Goal: Information Seeking & Learning: Learn about a topic

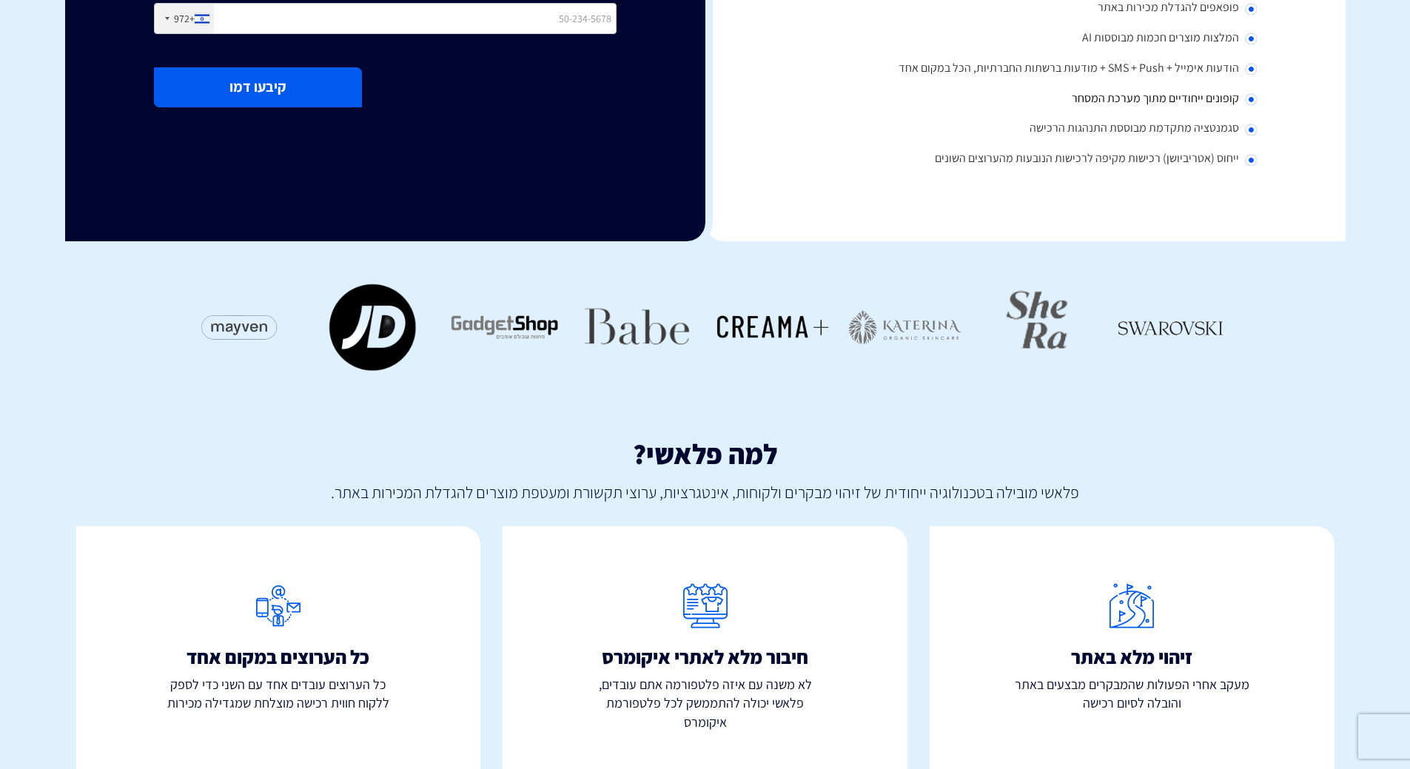
scroll to position [443, 0]
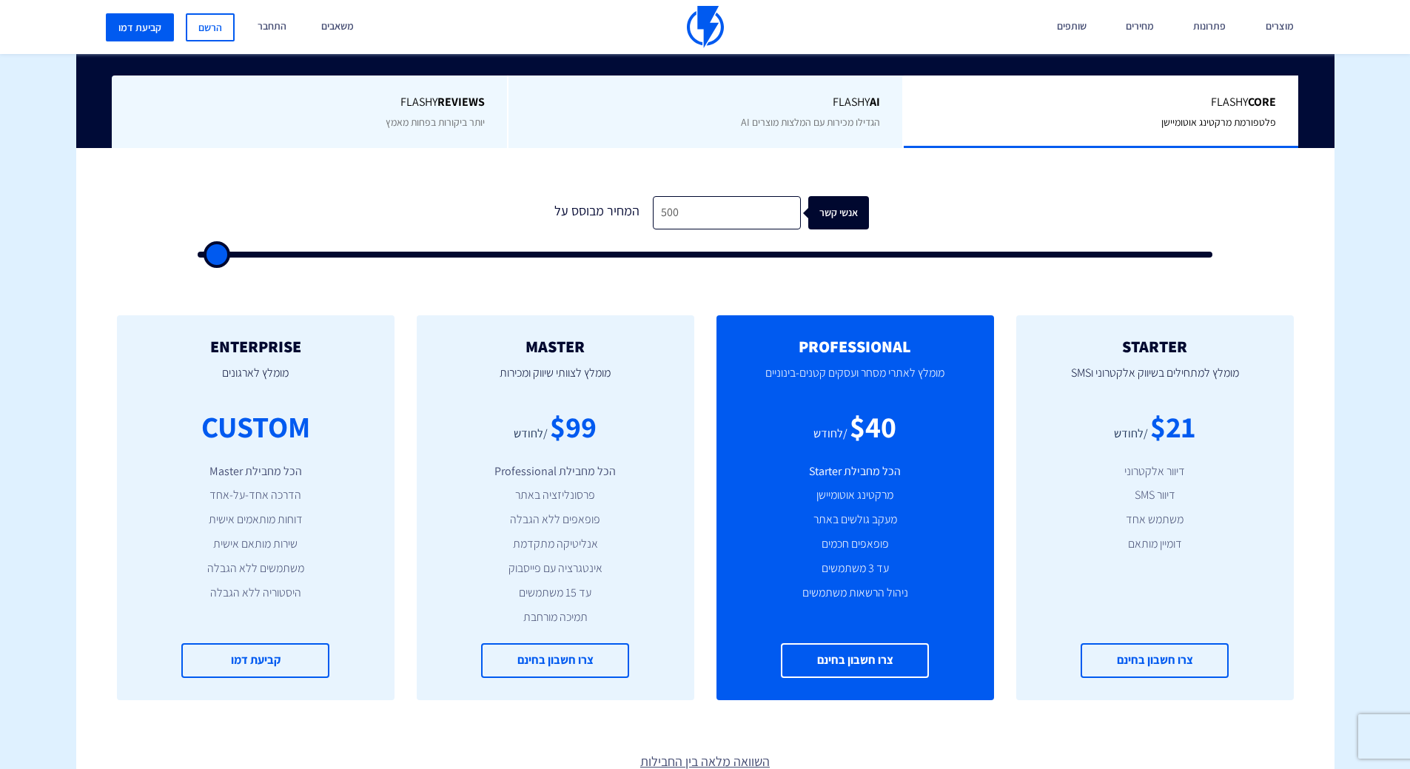
click at [1135, 414] on div "$21 /לחודש" at bounding box center [1154, 427] width 233 height 42
click at [1113, 398] on p "מומלץ למתחילים בשיווק אלקטרוני וSMS" at bounding box center [1154, 380] width 233 height 50
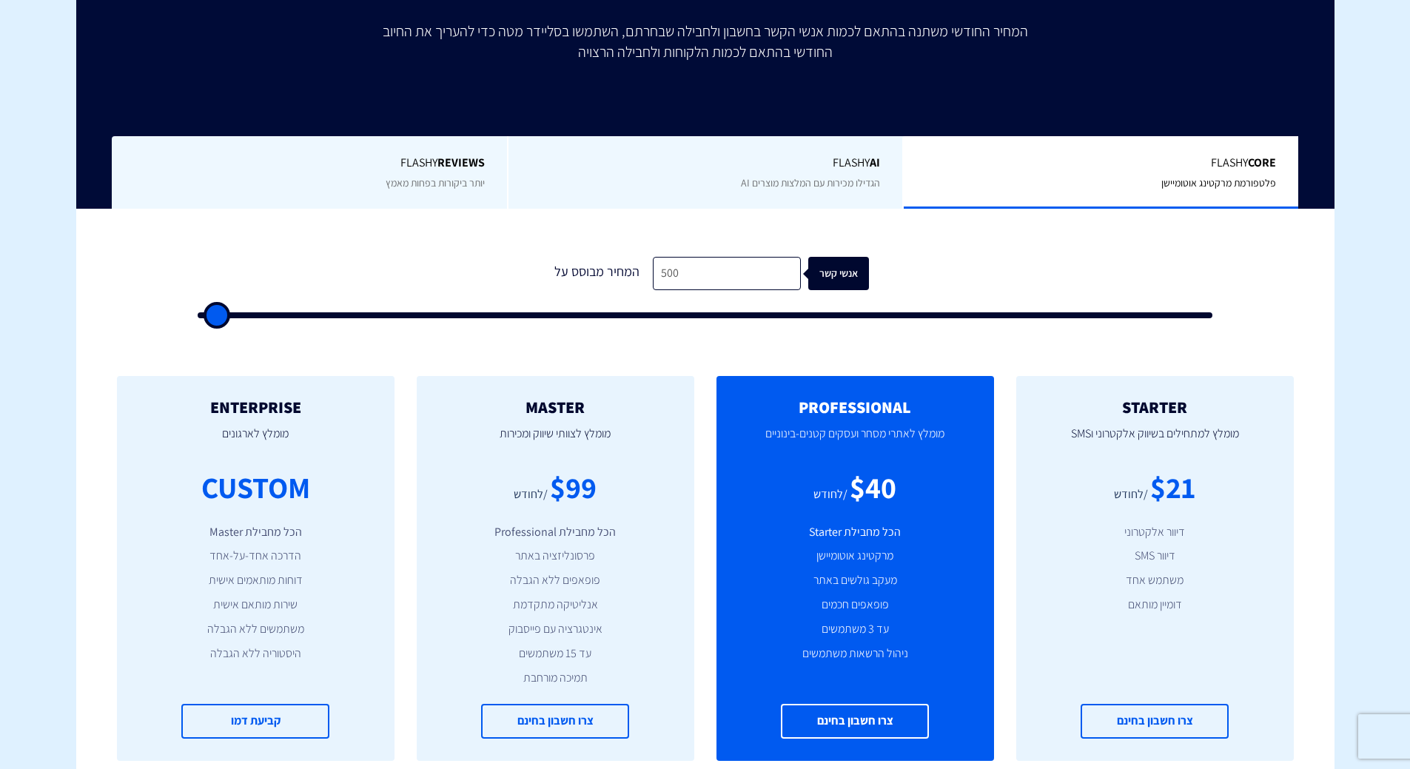
scroll to position [148, 0]
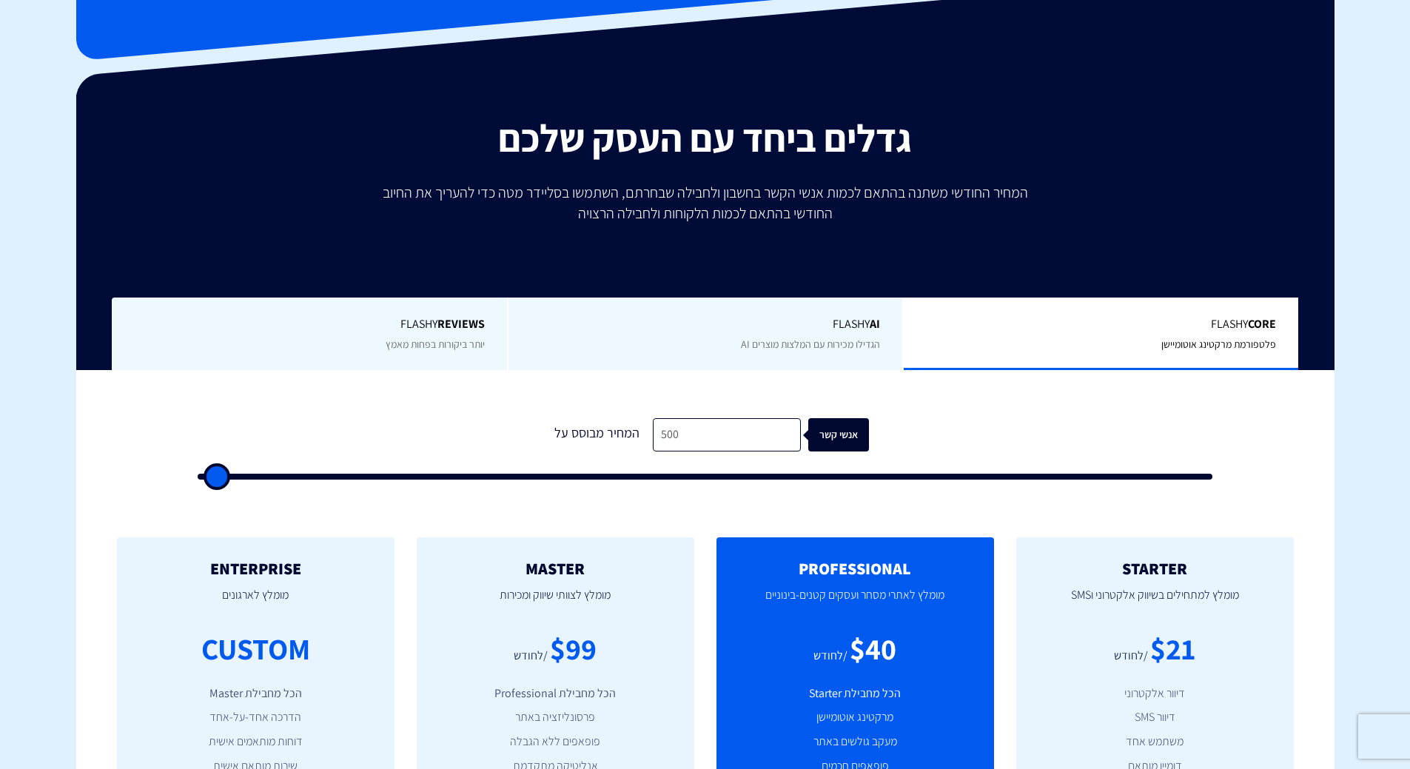
click at [796, 316] on span "Flashy AI" at bounding box center [706, 324] width 350 height 17
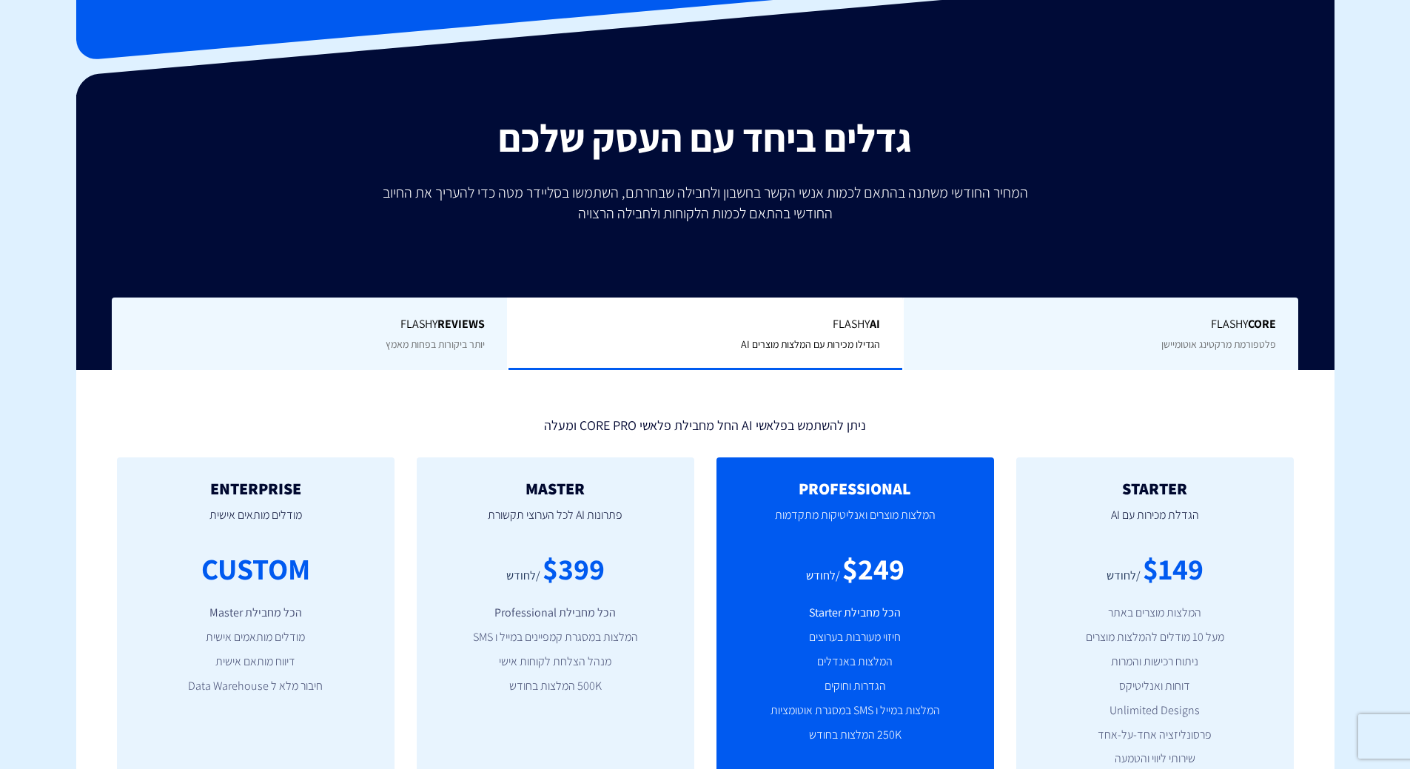
click at [1021, 316] on span "Flashy Core" at bounding box center [1101, 324] width 350 height 17
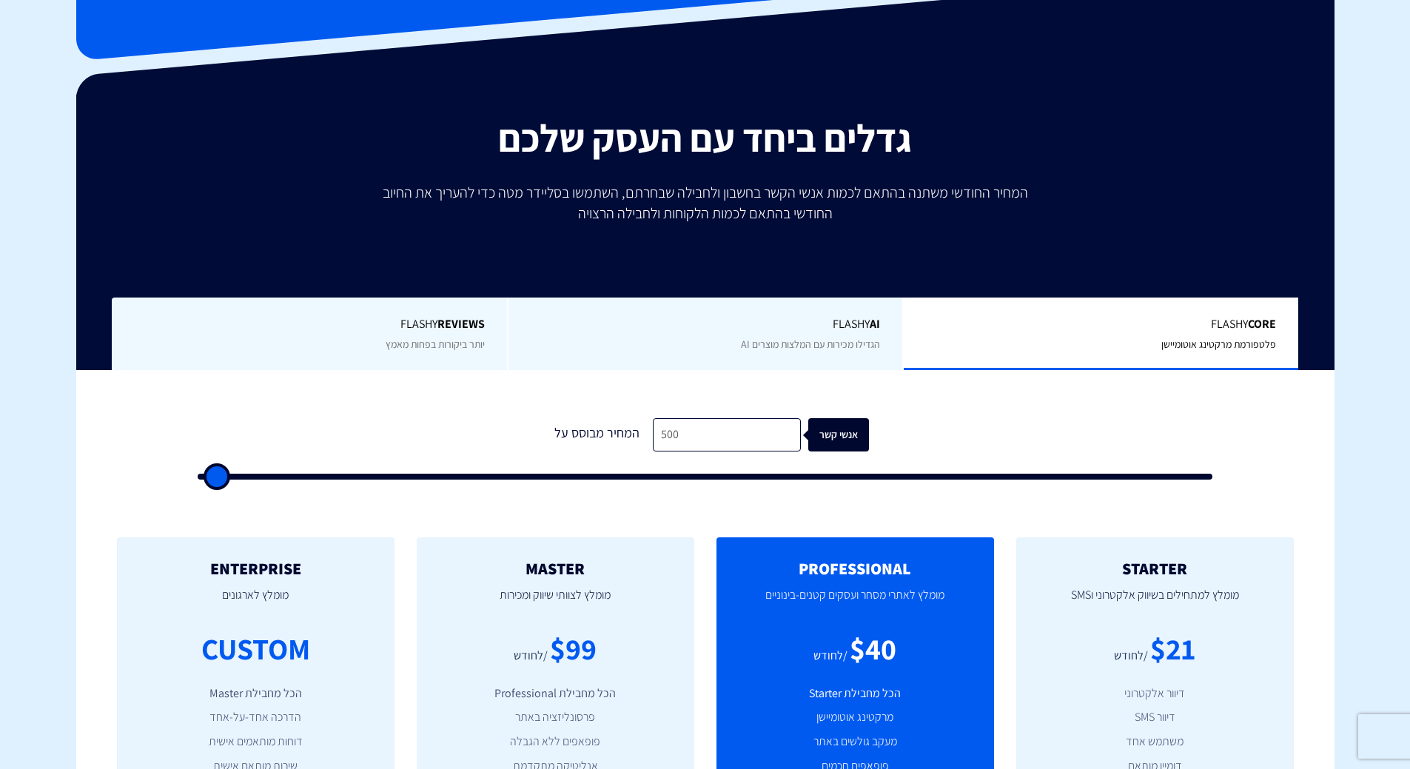
click at [385, 336] on div "Flashy REVIEWS יותר ביקורות בפחות מאמץ" at bounding box center [309, 334] width 395 height 73
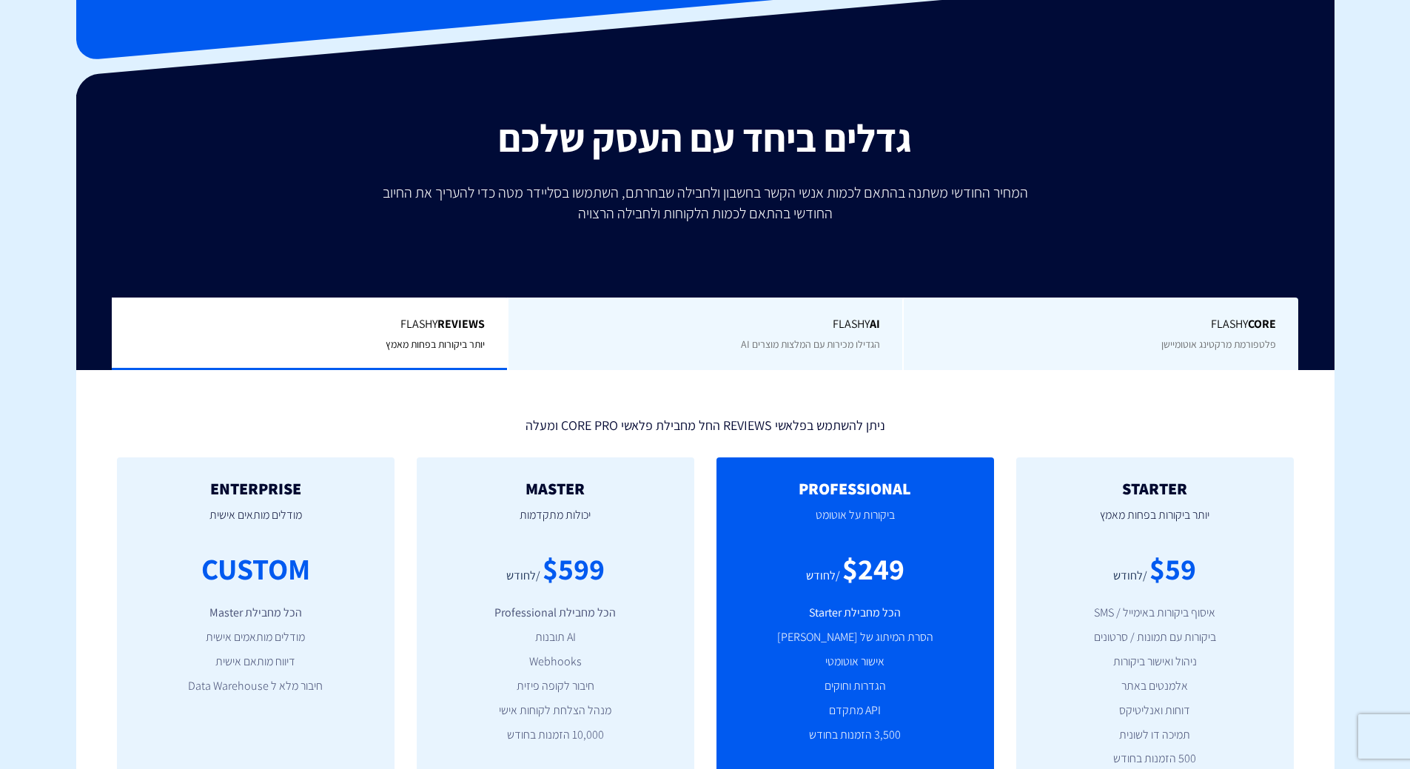
click at [1160, 348] on div "Flashy Core פלטפורמת מרקטינג אוטומיישן" at bounding box center [1100, 334] width 396 height 73
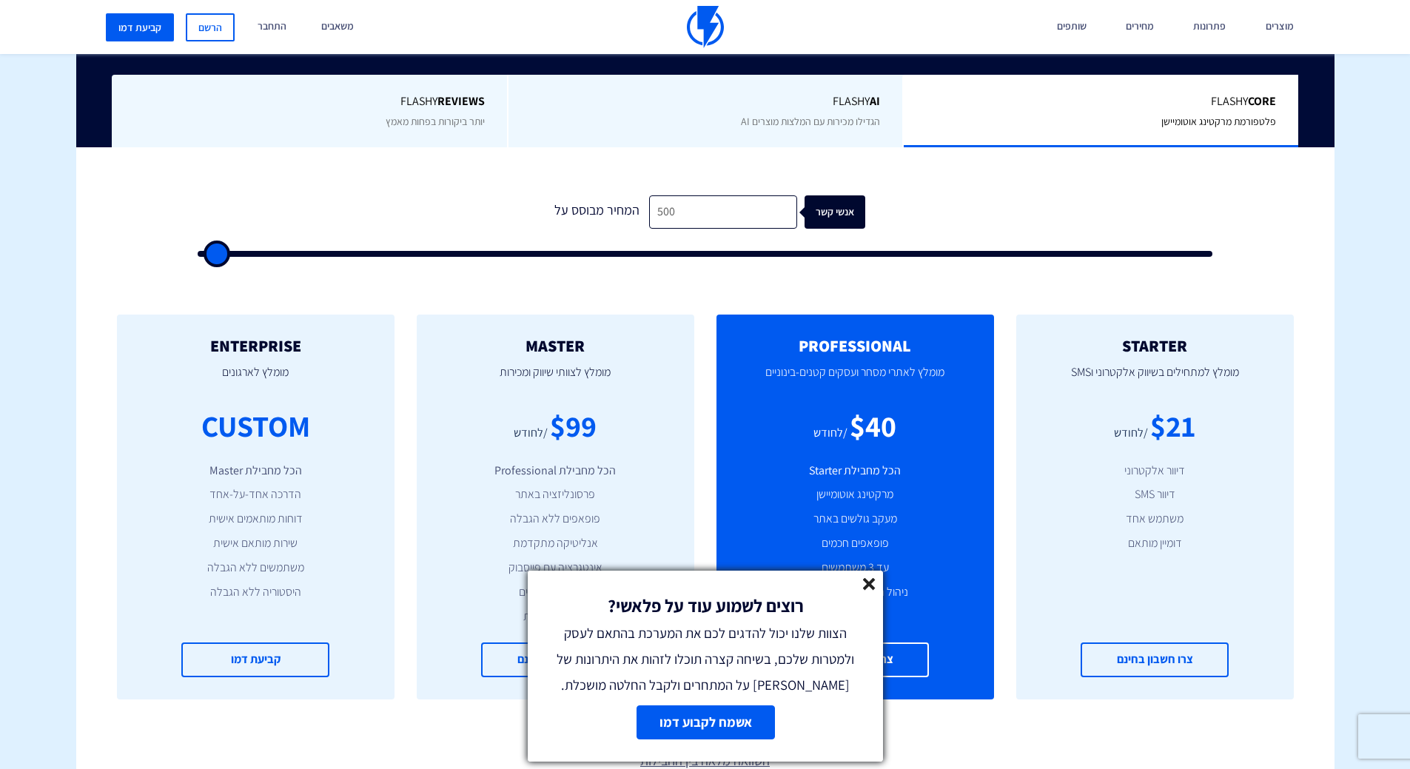
scroll to position [370, 0]
click at [1124, 388] on p "מומלץ למתחילים בשיווק אלקטרוני וSMS" at bounding box center [1154, 380] width 233 height 50
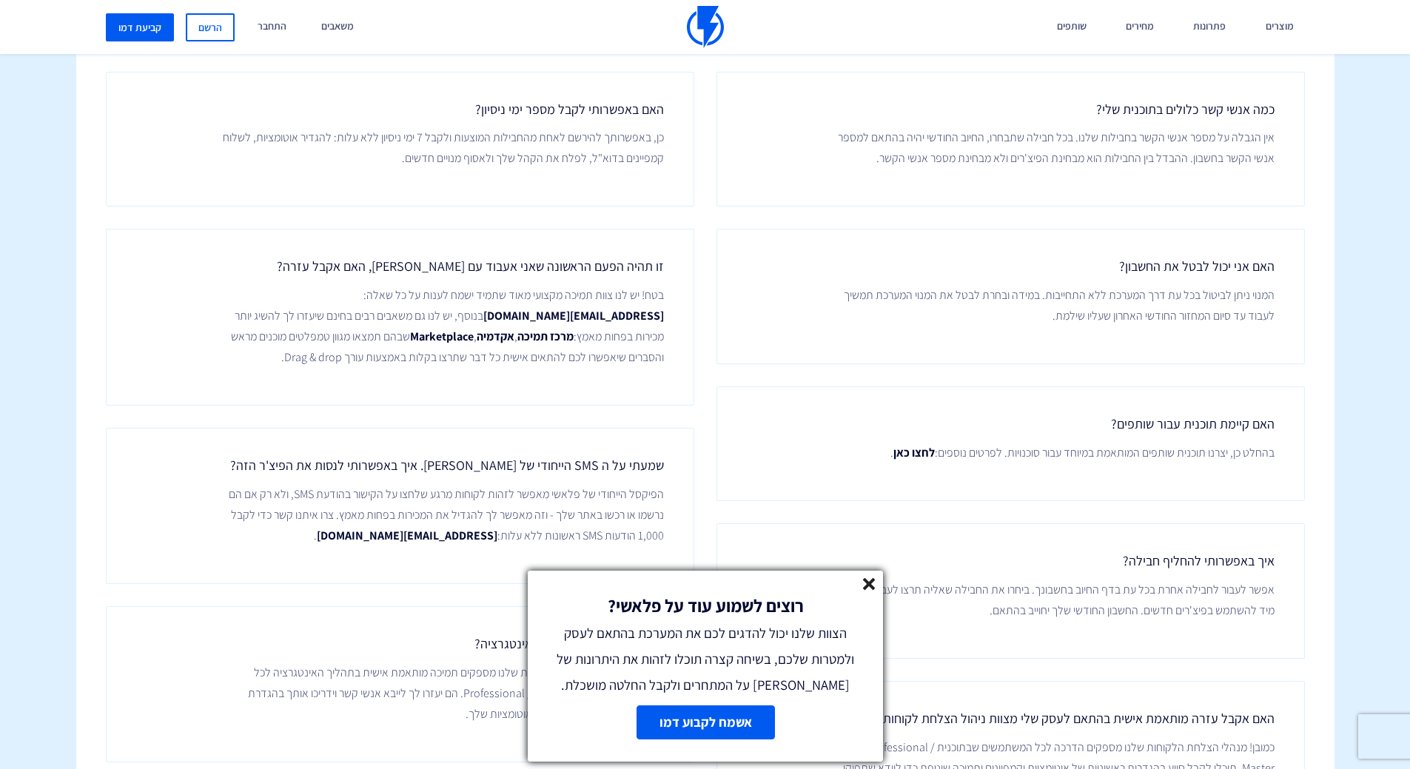
scroll to position [2442, 0]
